Goal: Task Accomplishment & Management: Use online tool/utility

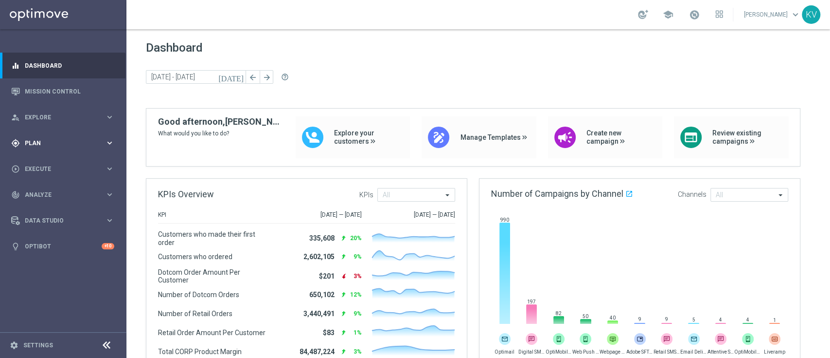
click at [51, 144] on span "Plan" at bounding box center [65, 143] width 80 height 6
click at [51, 162] on link "Target Groups" at bounding box center [63, 163] width 76 height 8
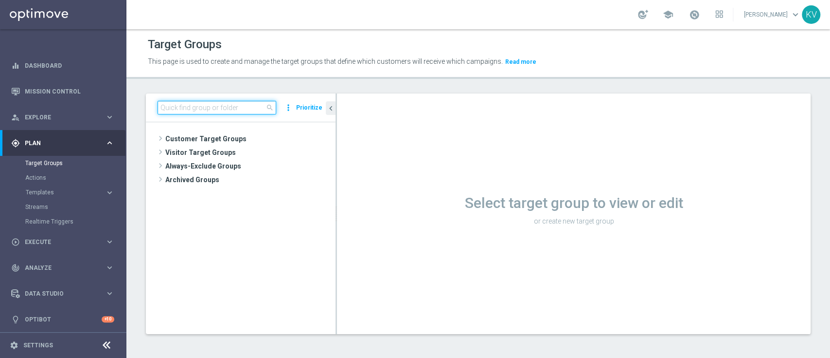
click at [204, 113] on input at bounding box center [217, 108] width 119 height 14
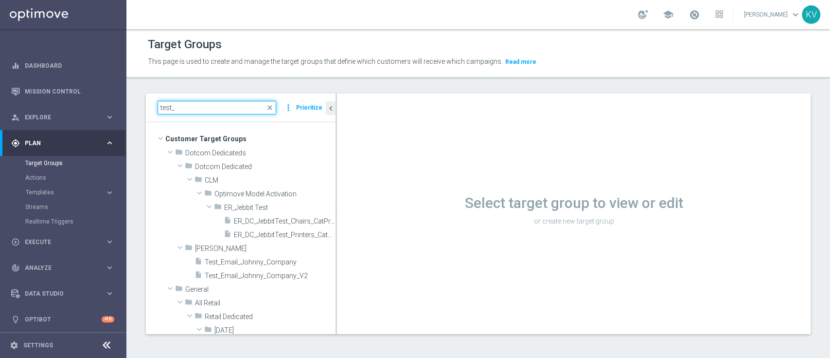
click at [204, 113] on input "test_" at bounding box center [217, 108] width 119 height 14
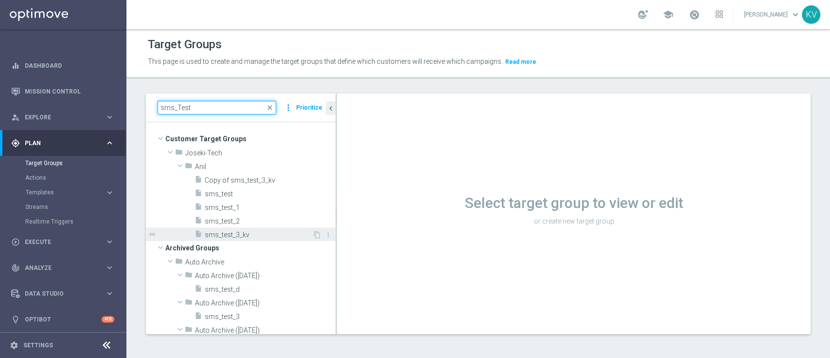
type input "sms_Test"
click at [228, 231] on span "sms_test_3_kv" at bounding box center [259, 235] width 108 height 8
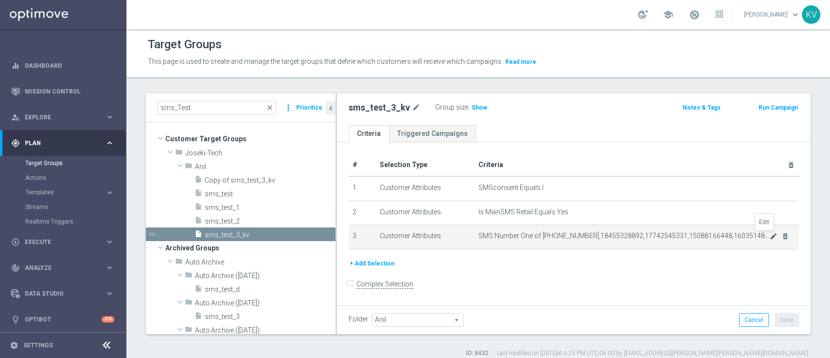
click at [770, 238] on icon "mode_edit" at bounding box center [774, 236] width 8 height 8
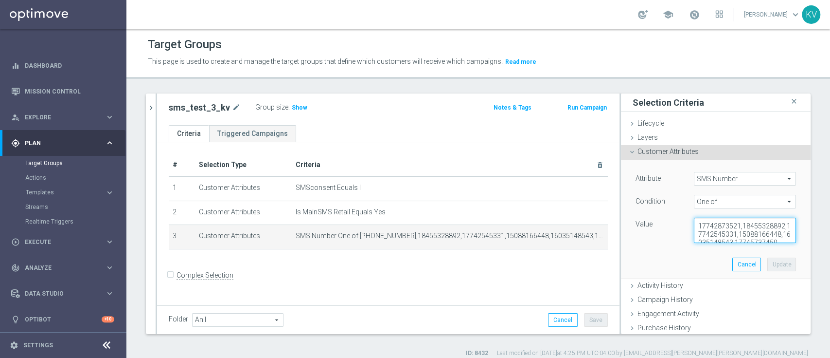
scroll to position [16, 0]
click at [751, 270] on div "Attribute SMS Number SMS Number arrow_drop_down search Condition One of One of …" at bounding box center [715, 219] width 175 height 119
click at [763, 238] on textarea "17742873521,18455328892,17742545331,15088166448,16035148543,17745737450" at bounding box center [745, 229] width 102 height 25
drag, startPoint x: 751, startPoint y: 236, endPoint x: 747, endPoint y: 227, distance: 10.0
click at [747, 227] on textarea "17742873521,18455328892,17742545331,15088166448,16035148543,17745737450" at bounding box center [745, 229] width 102 height 25
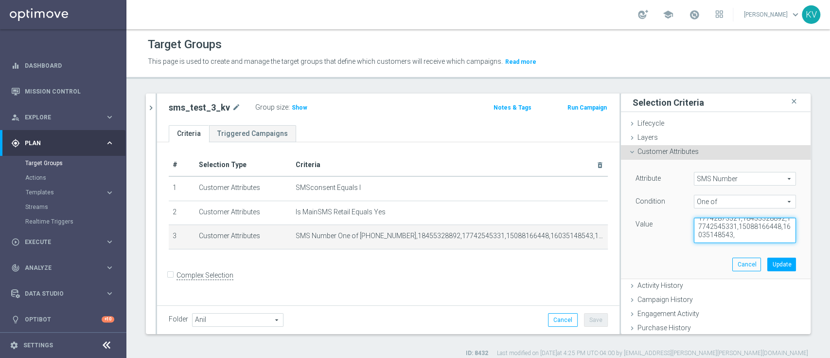
scroll to position [8, 0]
type textarea "17742873521,18455328892,17742545331,15088166448,16035148543"
click at [768, 265] on button "Update" at bounding box center [782, 264] width 29 height 14
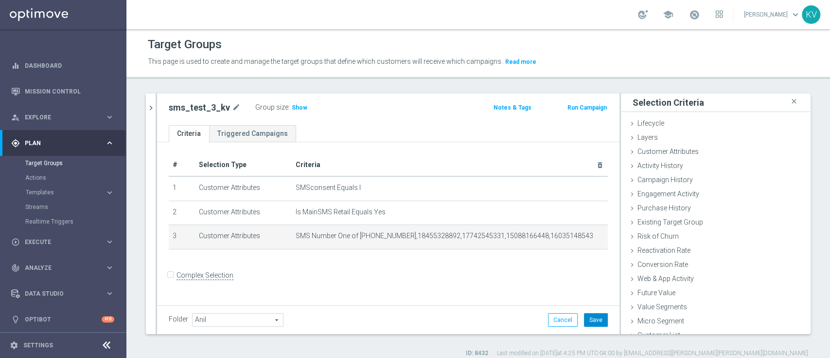
click at [590, 322] on button "Save" at bounding box center [596, 320] width 24 height 14
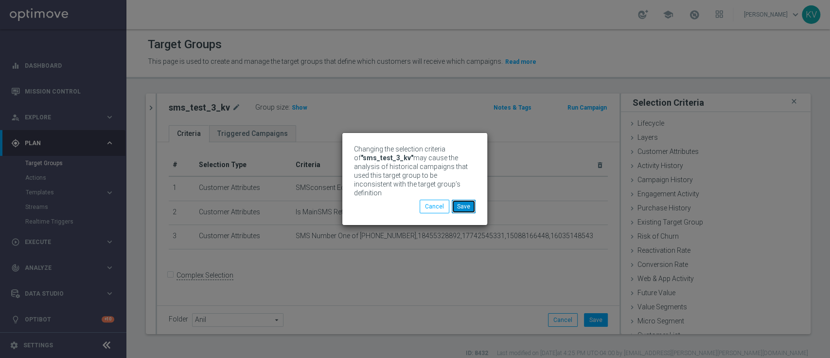
click at [460, 201] on button "Save" at bounding box center [464, 206] width 24 height 14
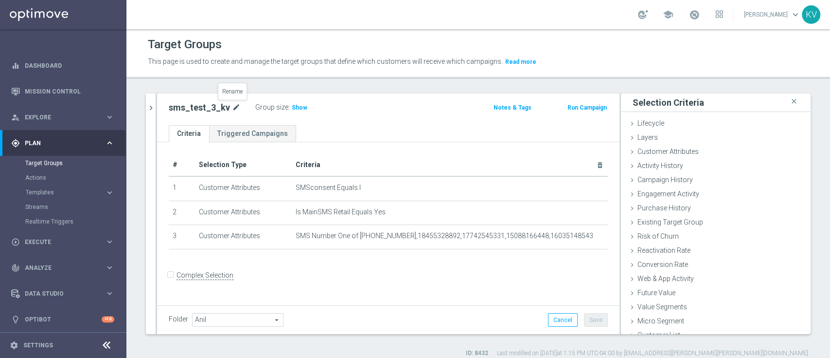
click at [232, 109] on icon "mode_edit" at bounding box center [236, 108] width 9 height 12
click at [61, 239] on span "Execute" at bounding box center [65, 242] width 80 height 6
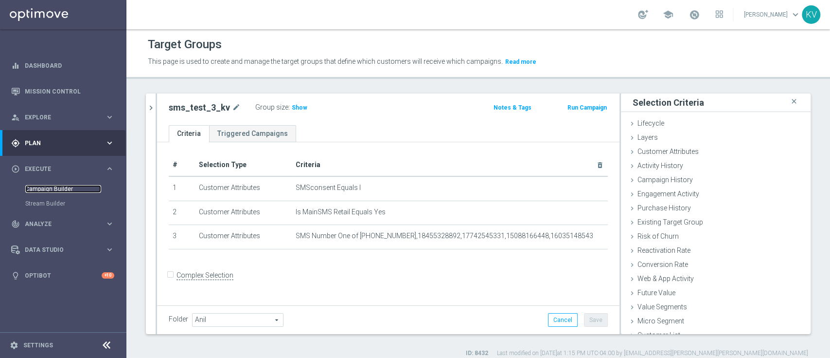
click at [57, 189] on link "Campaign Builder" at bounding box center [63, 189] width 76 height 8
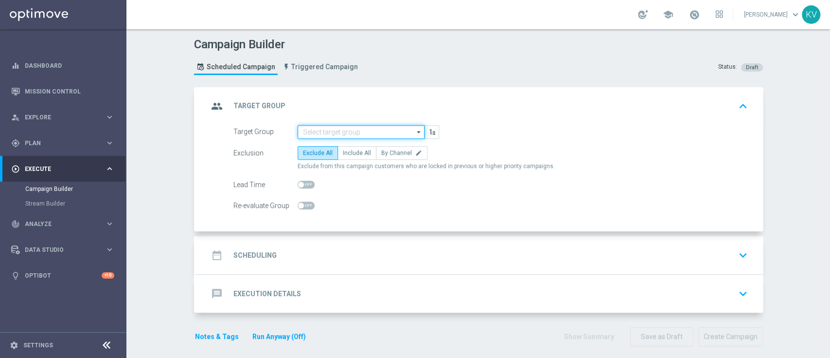
click at [334, 130] on input at bounding box center [361, 132] width 127 height 14
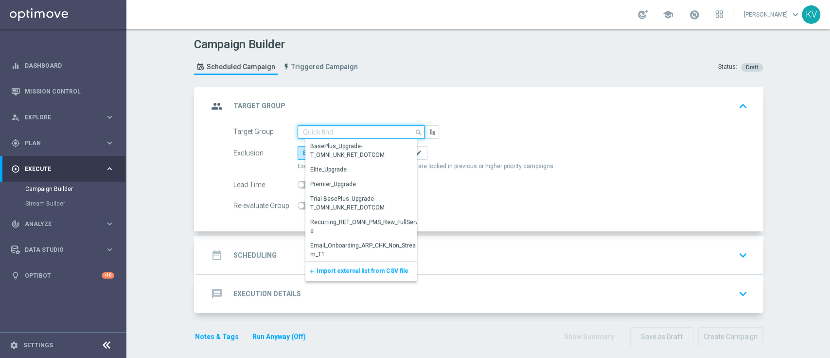
paste input "sms_test_3_kv"
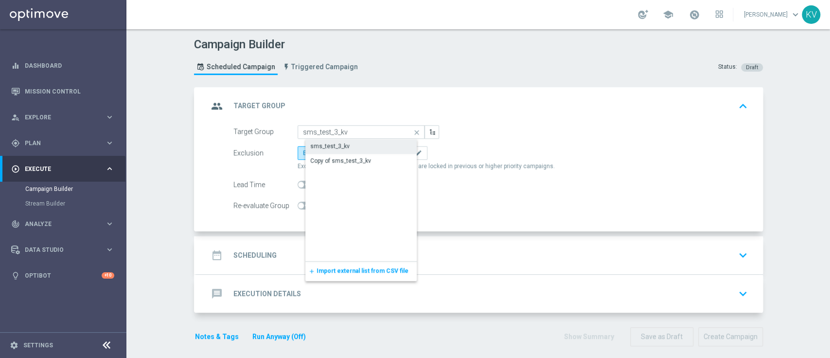
click at [343, 146] on div "sms_test_3_kv" at bounding box center [368, 146] width 127 height 14
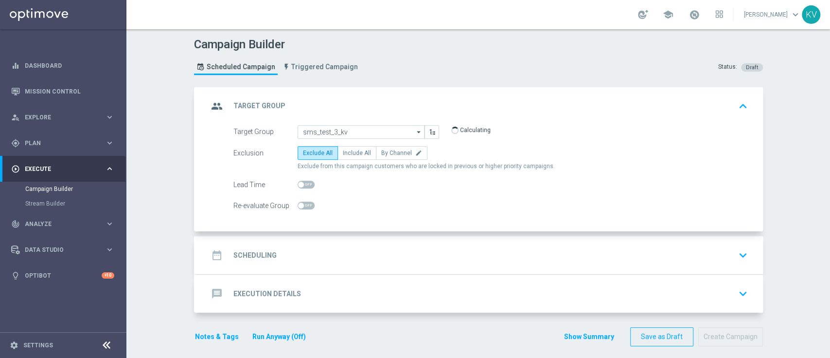
type input "sms_test_3_kv"
click at [358, 157] on label "Include All" at bounding box center [357, 153] width 39 height 14
click at [349, 157] on input "Include All" at bounding box center [346, 154] width 6 height 6
radio input "true"
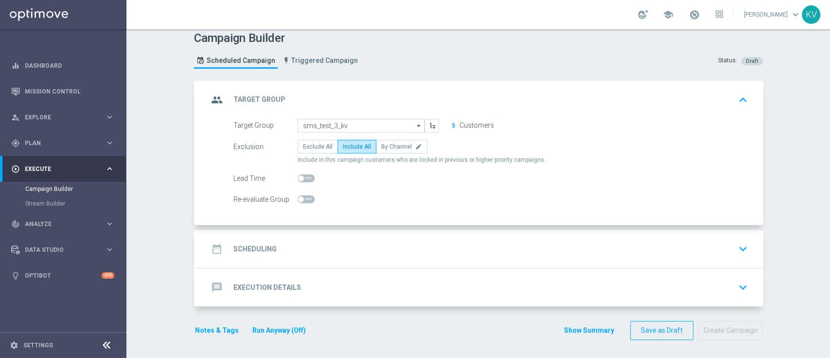
click at [339, 236] on div "date_range Scheduling keyboard_arrow_down" at bounding box center [480, 249] width 567 height 38
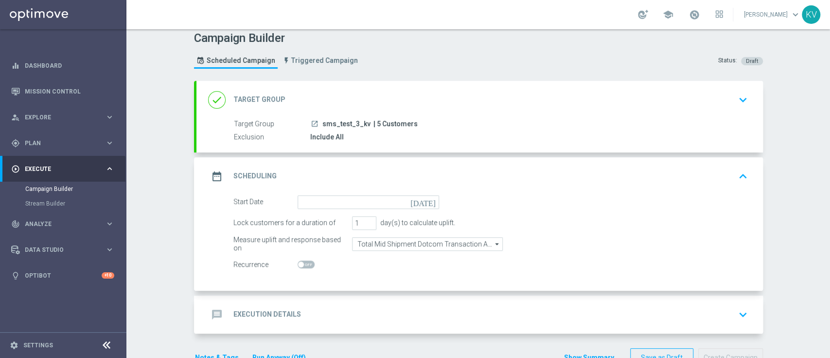
scroll to position [6, 0]
click at [302, 200] on input at bounding box center [369, 202] width 142 height 14
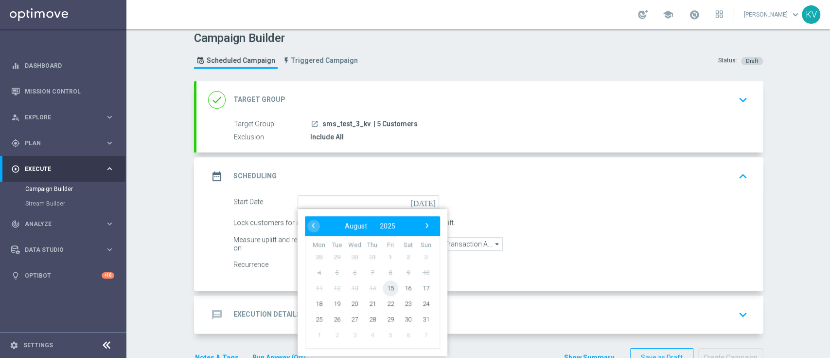
click at [384, 288] on span "15" at bounding box center [390, 288] width 16 height 16
type input "[DATE]"
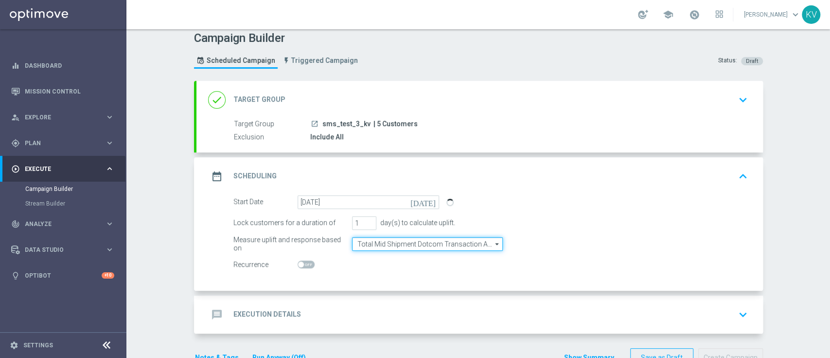
click at [406, 242] on input "Total Mid Shipment Dotcom Transaction Amount" at bounding box center [427, 244] width 151 height 14
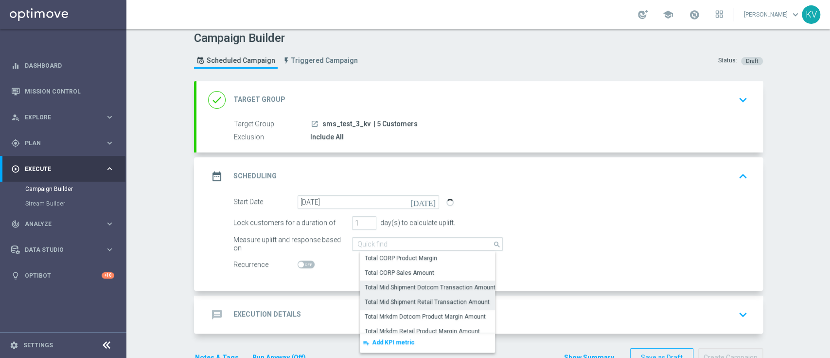
click at [424, 296] on div "Total Mid Shipment Retail Transaction Amount" at bounding box center [435, 302] width 151 height 14
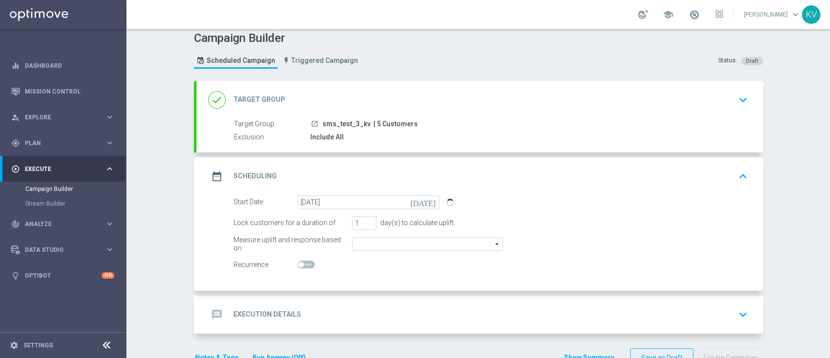
type input "Total Mid Shipment Retail Transaction Amount"
click at [402, 315] on div "message Execution Details keyboard_arrow_down" at bounding box center [479, 314] width 543 height 18
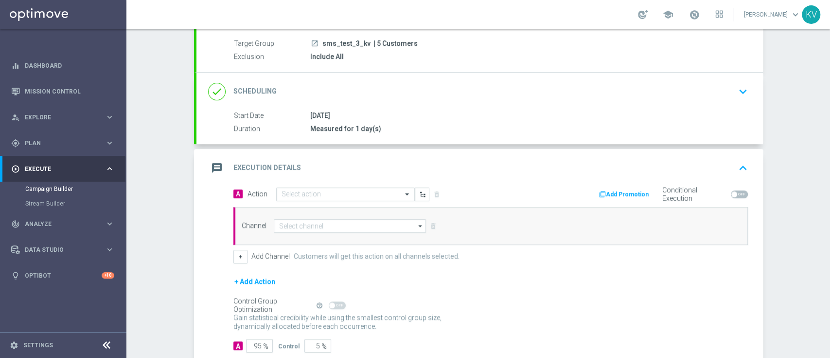
scroll to position [88, 0]
click at [290, 193] on input "text" at bounding box center [336, 193] width 108 height 8
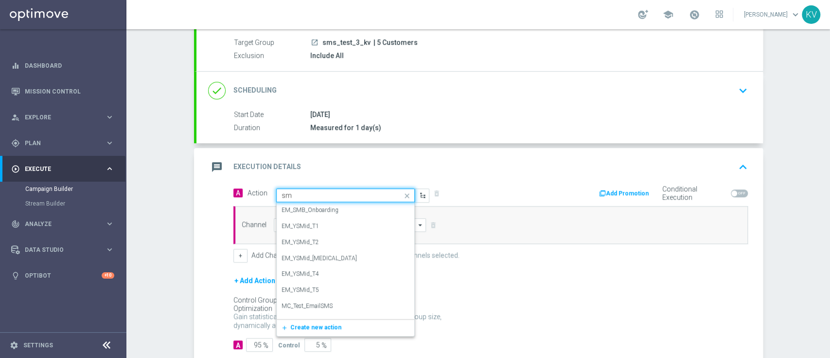
type input "sms"
click at [325, 303] on div "SMS_Retail_General edit" at bounding box center [346, 310] width 128 height 16
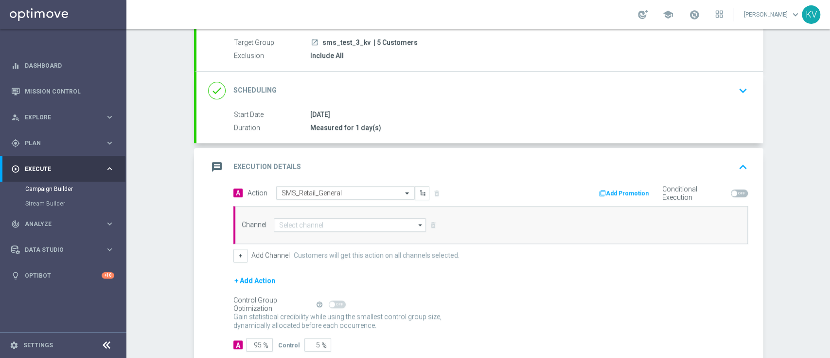
click at [306, 215] on div "Channel arrow_drop_down Show Selected 0 of 29 Optimail" at bounding box center [490, 225] width 515 height 38
click at [305, 220] on input at bounding box center [350, 225] width 153 height 14
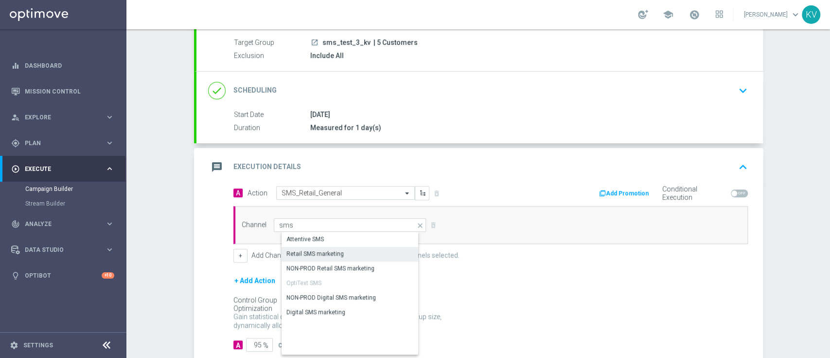
click at [312, 254] on div "Retail SMS marketing" at bounding box center [315, 253] width 57 height 9
type input "Retail SMS marketing"
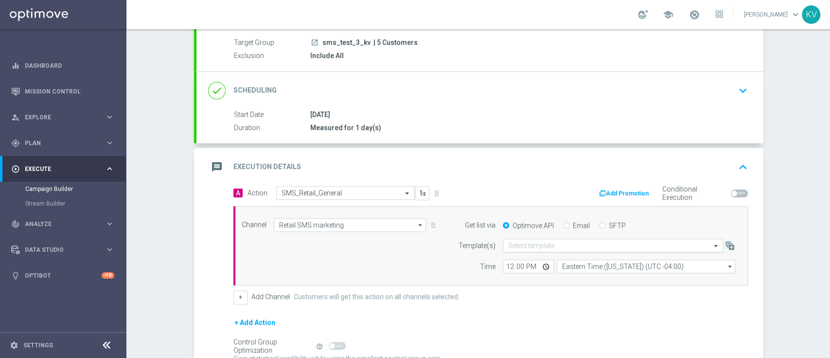
click at [537, 239] on div "Select template" at bounding box center [613, 245] width 221 height 14
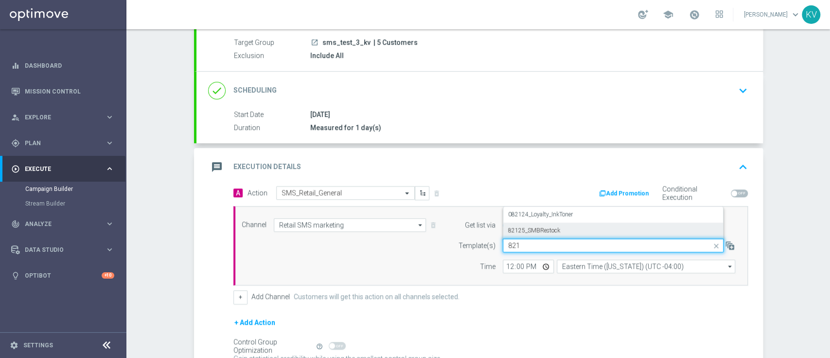
click at [547, 231] on label "82125_SMBRestock" at bounding box center [534, 230] width 52 height 8
type input "821"
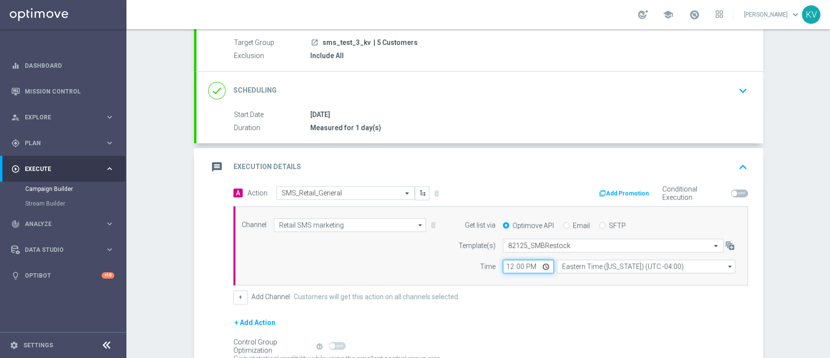
click at [503, 264] on input "12:00" at bounding box center [528, 266] width 51 height 14
type input "13:18"
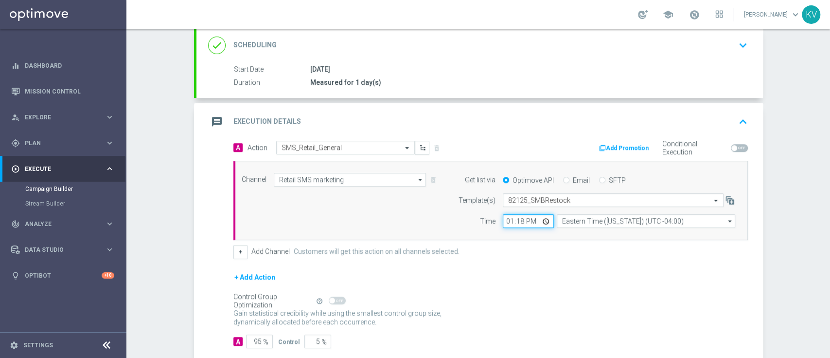
scroll to position [134, 0]
click at [46, 134] on div "gps_fixed Plan keyboard_arrow_right" at bounding box center [63, 143] width 126 height 26
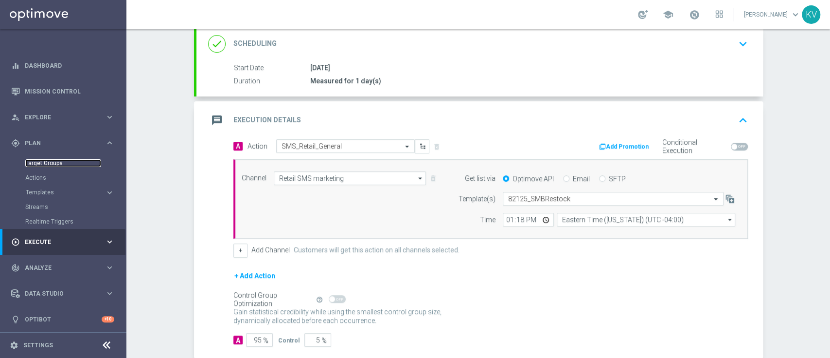
click at [54, 160] on link "Target Groups" at bounding box center [63, 163] width 76 height 8
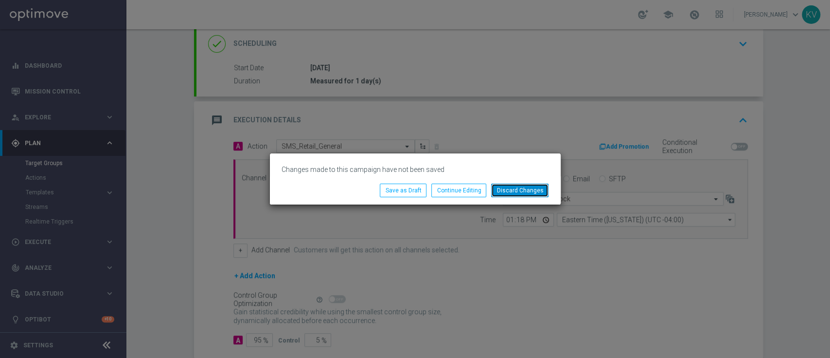
click at [506, 194] on button "Discard Changes" at bounding box center [519, 190] width 57 height 14
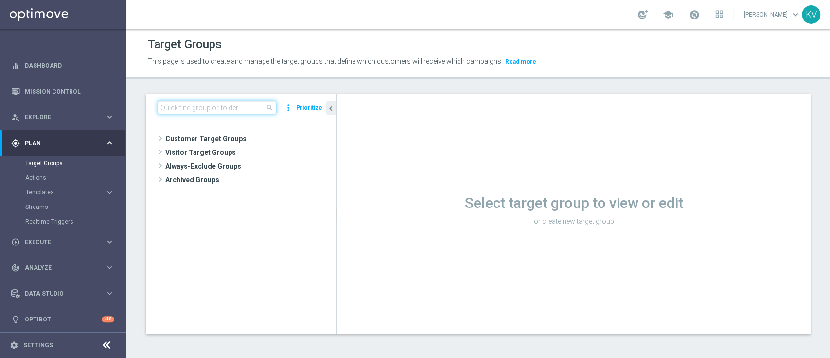
click at [226, 106] on input at bounding box center [217, 108] width 119 height 14
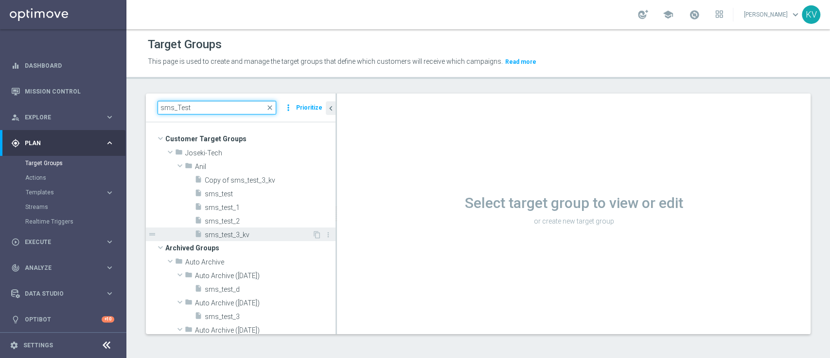
type input "sms_Test"
click at [243, 234] on span "sms_test_3_kv" at bounding box center [259, 235] width 108 height 8
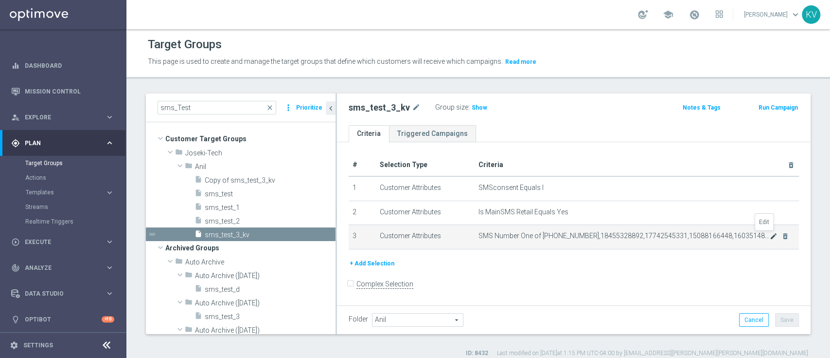
click at [770, 237] on icon "mode_edit" at bounding box center [774, 236] width 8 height 8
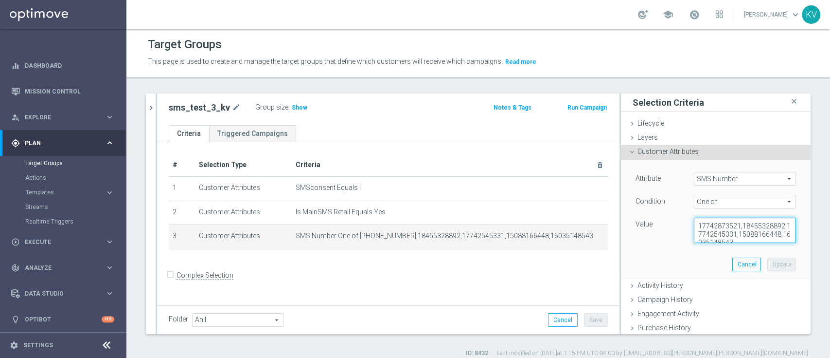
click at [754, 235] on textarea "17742873521,18455328892,17742545331,15088166448,16035148543" at bounding box center [745, 229] width 102 height 25
type textarea "17742873521,18455328892,17742545331,15088166448,16035148543,17742306179"
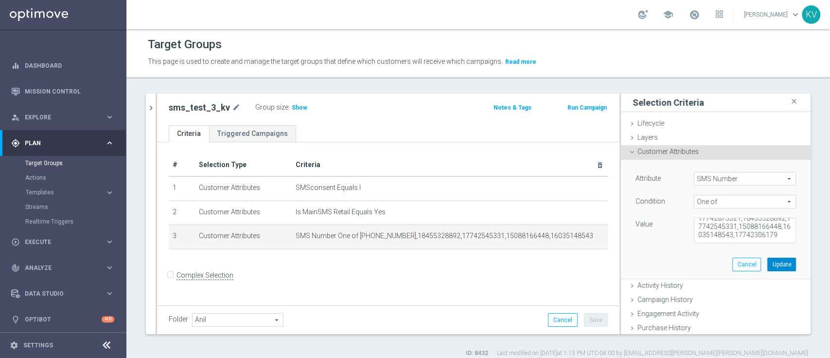
click at [774, 261] on button "Update" at bounding box center [782, 264] width 29 height 14
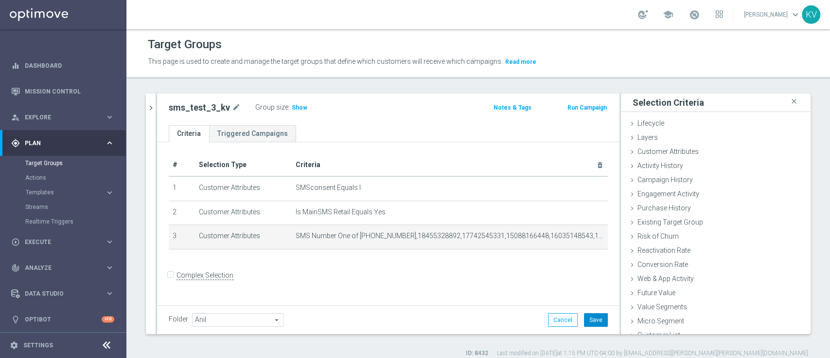
click at [596, 319] on button "Save" at bounding box center [596, 320] width 24 height 14
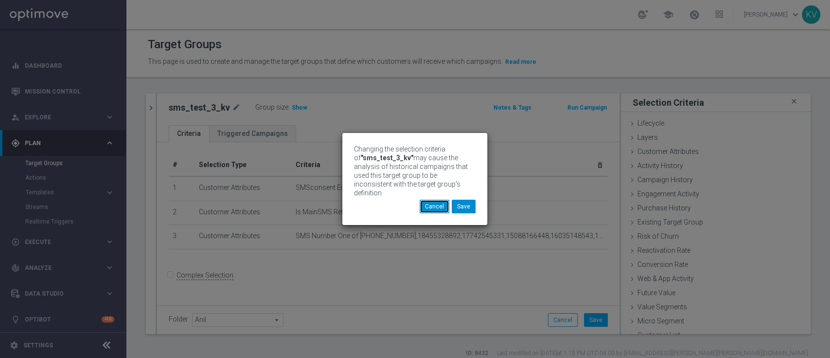
drag, startPoint x: 450, startPoint y: 206, endPoint x: 474, endPoint y: 198, distance: 25.7
click at [474, 199] on div "Cancel Save" at bounding box center [448, 206] width 56 height 14
click at [474, 199] on button "Save" at bounding box center [464, 206] width 24 height 14
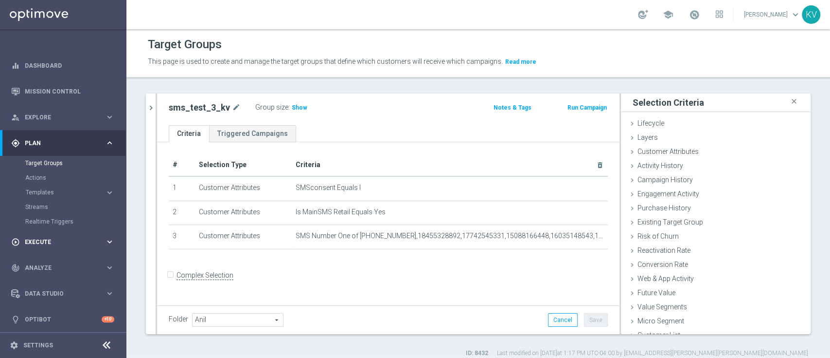
click at [80, 240] on span "Execute" at bounding box center [65, 242] width 80 height 6
click at [50, 189] on link "Campaign Builder" at bounding box center [63, 189] width 76 height 8
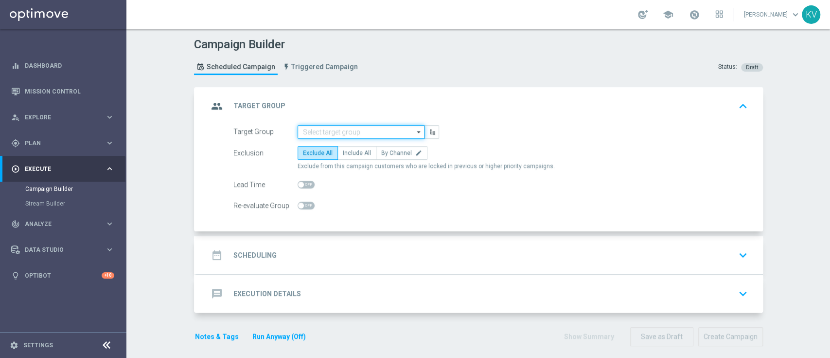
click at [358, 126] on input at bounding box center [361, 132] width 127 height 14
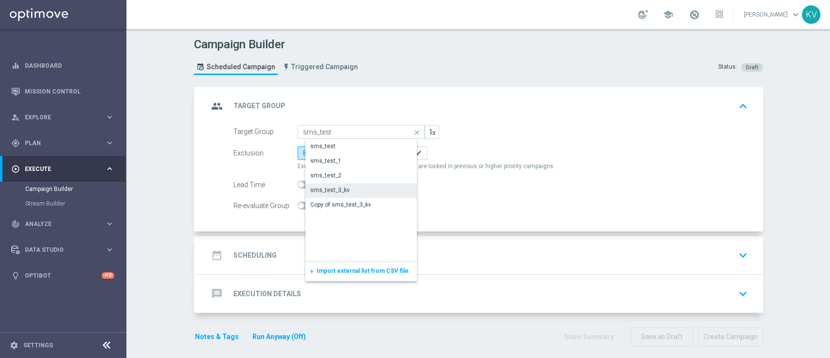
click at [362, 189] on div "sms_test_3_kv" at bounding box center [368, 190] width 127 height 14
type input "sms_test_3_kv"
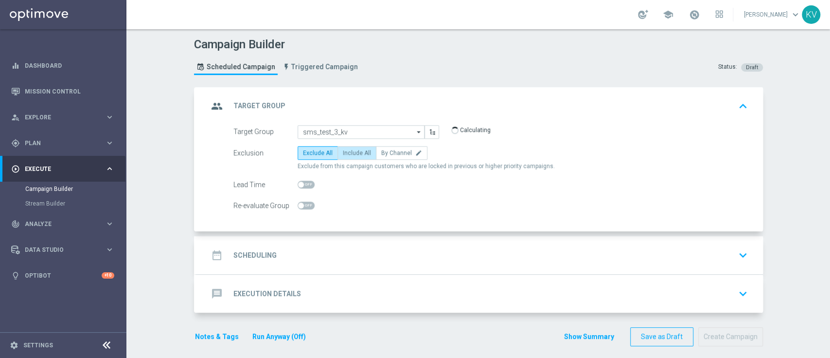
click at [352, 154] on span "Include All" at bounding box center [357, 152] width 28 height 7
click at [349, 154] on input "Include All" at bounding box center [346, 154] width 6 height 6
radio input "true"
click at [350, 239] on div "date_range Scheduling keyboard_arrow_down" at bounding box center [480, 255] width 567 height 38
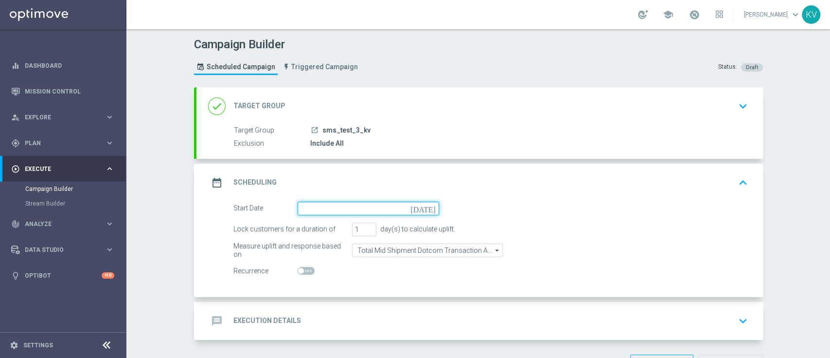
click at [324, 207] on input at bounding box center [369, 208] width 142 height 14
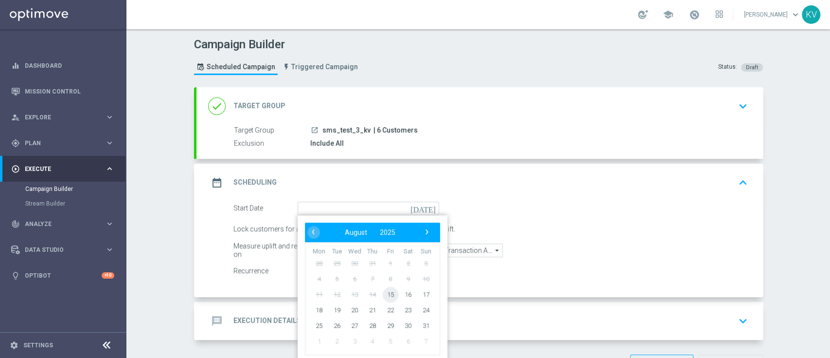
click at [382, 290] on span "15" at bounding box center [390, 294] width 16 height 16
type input "[DATE]"
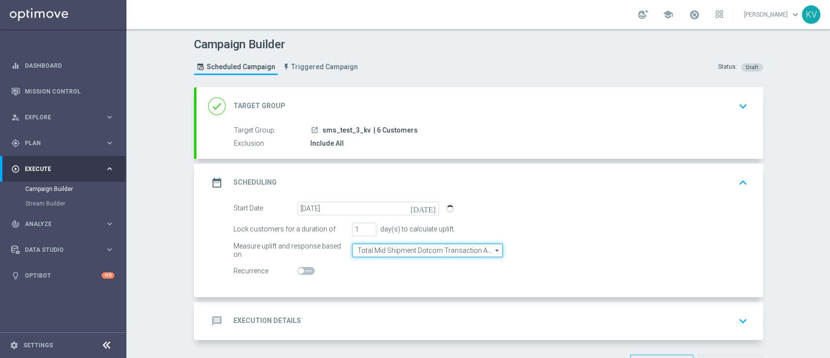
click at [422, 244] on input "Total Mid Shipment Dotcom Transaction Amount" at bounding box center [427, 250] width 151 height 14
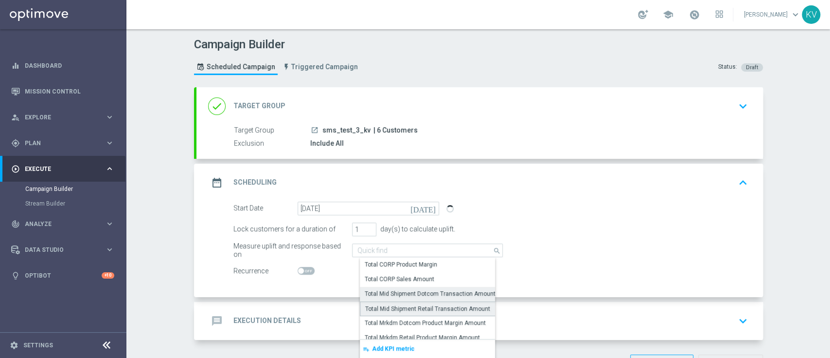
click at [435, 305] on div "Total Mid Shipment Retail Transaction Amount" at bounding box center [427, 308] width 125 height 9
type input "Total Mid Shipment Retail Transaction Amount"
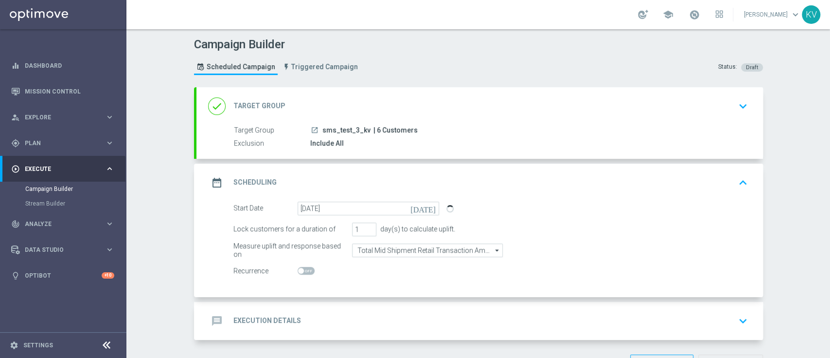
click at [425, 320] on div "message Execution Details keyboard_arrow_down" at bounding box center [479, 320] width 543 height 18
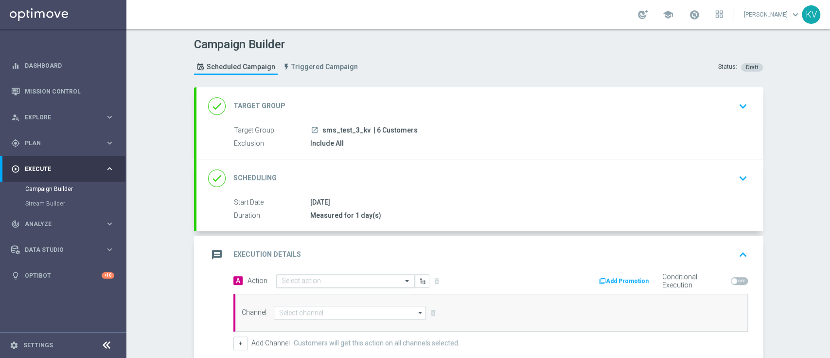
click at [325, 281] on input "text" at bounding box center [336, 281] width 108 height 8
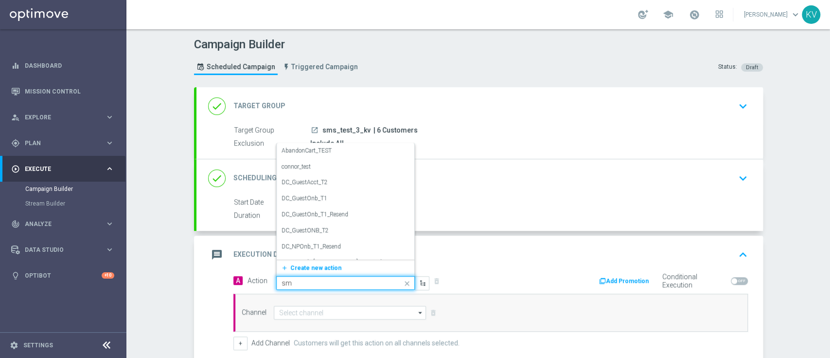
type input "sms"
click at [324, 246] on label "SMS_Retail_General" at bounding box center [307, 250] width 50 height 8
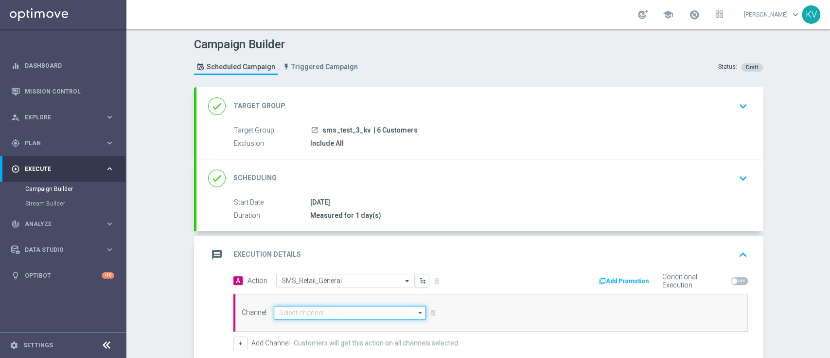
click at [308, 309] on input at bounding box center [350, 312] width 153 height 14
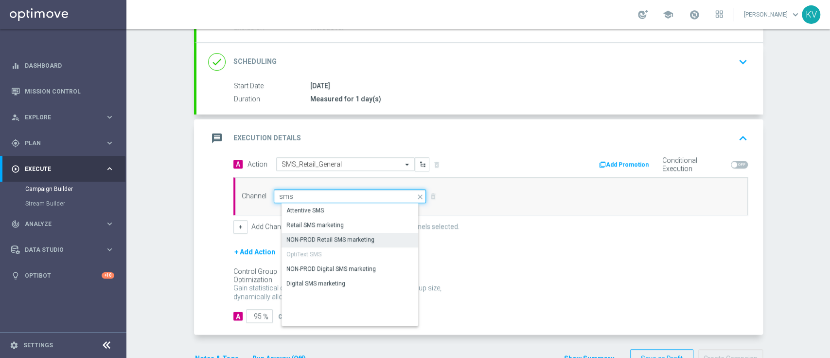
scroll to position [117, 0]
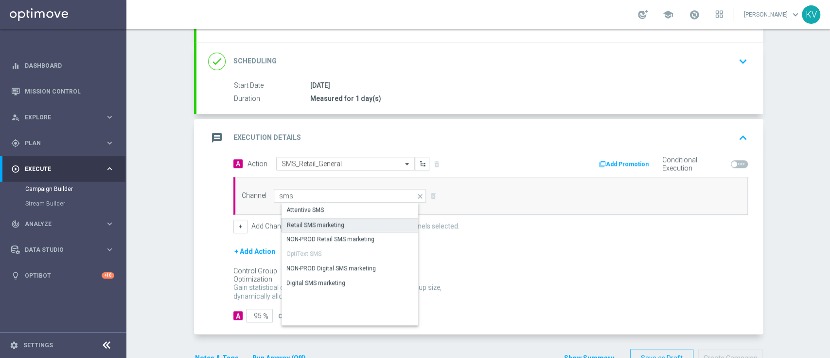
click at [323, 224] on div "Retail SMS marketing" at bounding box center [315, 224] width 57 height 9
type input "Retail SMS marketing"
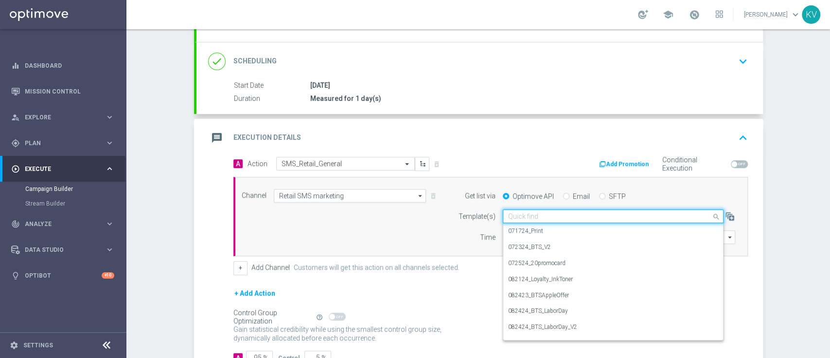
click at [540, 212] on input "text" at bounding box center [603, 216] width 191 height 8
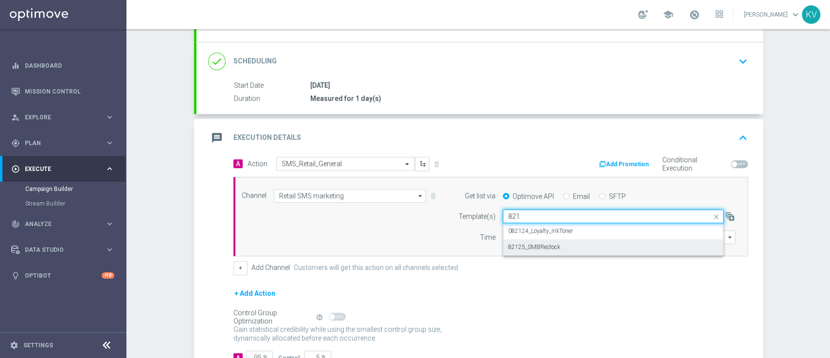
click at [563, 243] on div "82125_SMBRestock" at bounding box center [613, 247] width 210 height 16
type input "821"
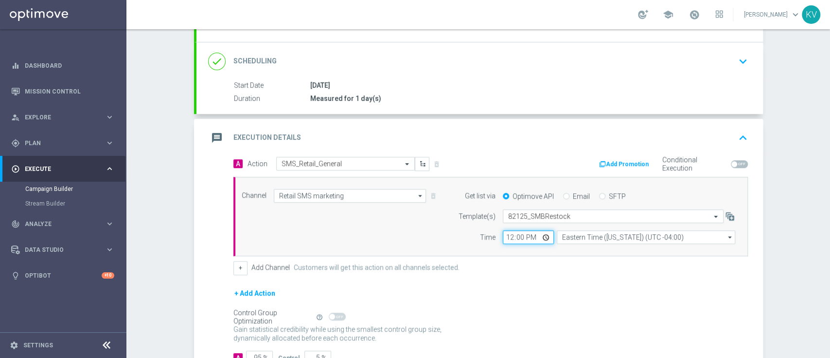
click at [503, 235] on input "12:00" at bounding box center [528, 237] width 51 height 14
type input "13:21"
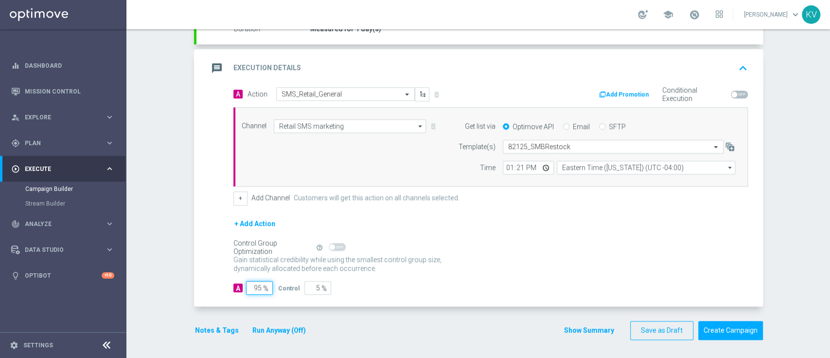
click at [246, 293] on input "95" at bounding box center [259, 288] width 27 height 14
type input "1"
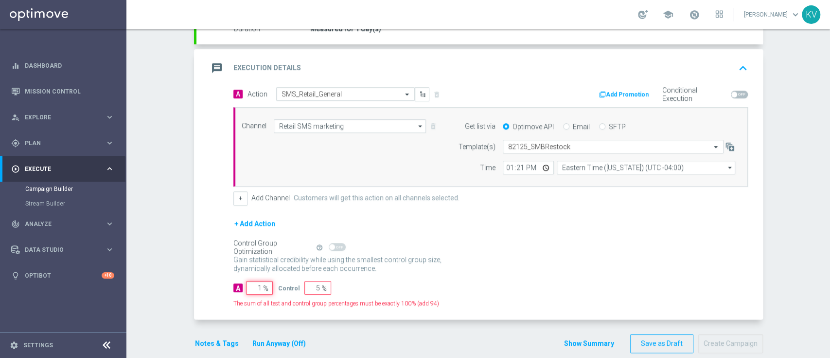
type input "99"
type input "10"
type input "90"
type input "100"
type input "0"
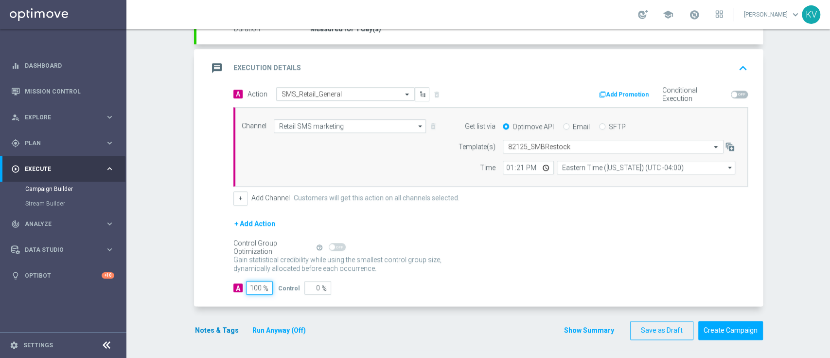
type input "100"
click at [208, 327] on button "Notes & Tags" at bounding box center [217, 330] width 46 height 12
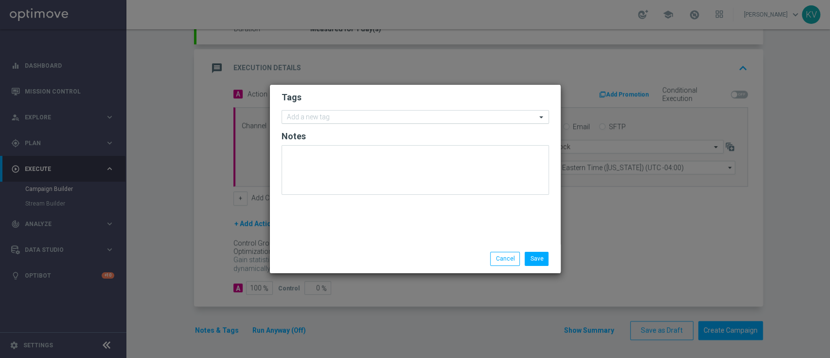
click at [307, 113] on input "text" at bounding box center [412, 117] width 250 height 8
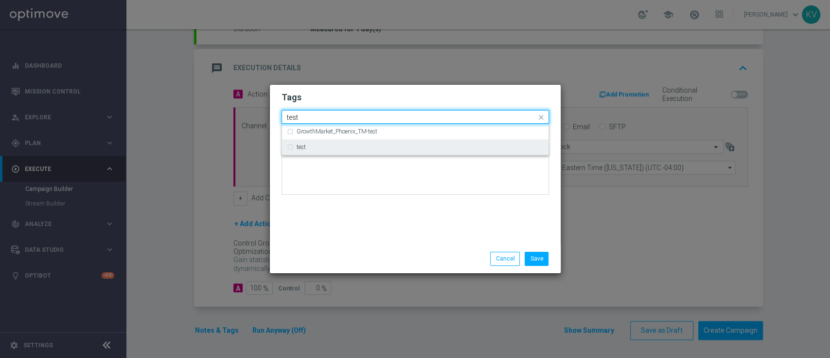
click at [326, 146] on div "test" at bounding box center [420, 147] width 247 height 6
type input "test"
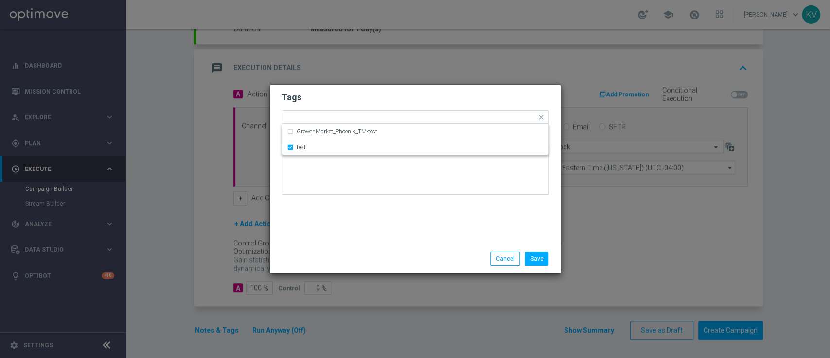
click at [361, 228] on div "Tags Quick find × test GrowthMarket_Phoenix_TM-test test Notes" at bounding box center [415, 165] width 291 height 160
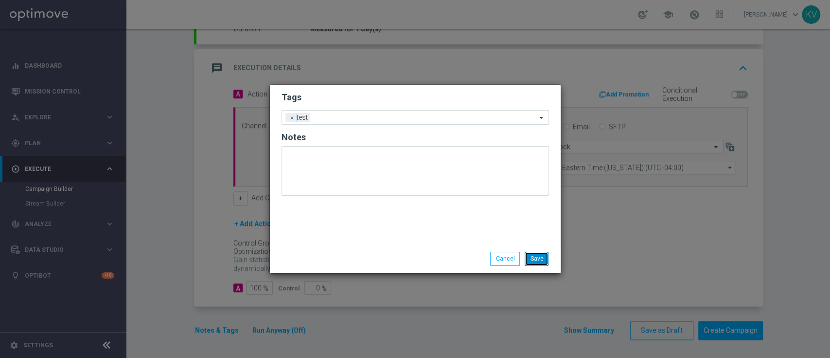
click at [530, 257] on button "Save" at bounding box center [537, 258] width 24 height 14
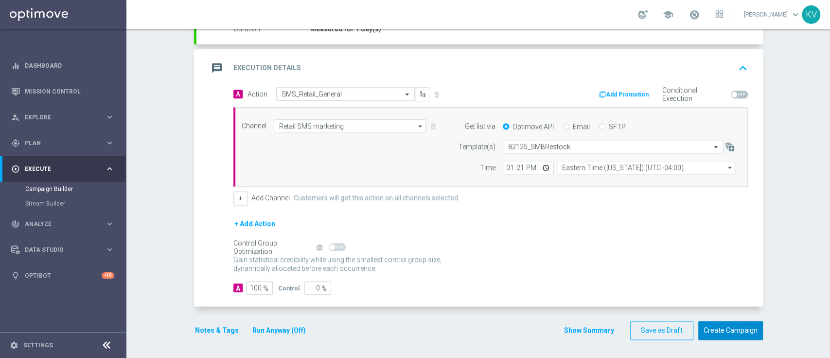
click at [720, 331] on button "Create Campaign" at bounding box center [731, 330] width 65 height 19
